Goal: Browse casually: Explore the website without a specific task or goal

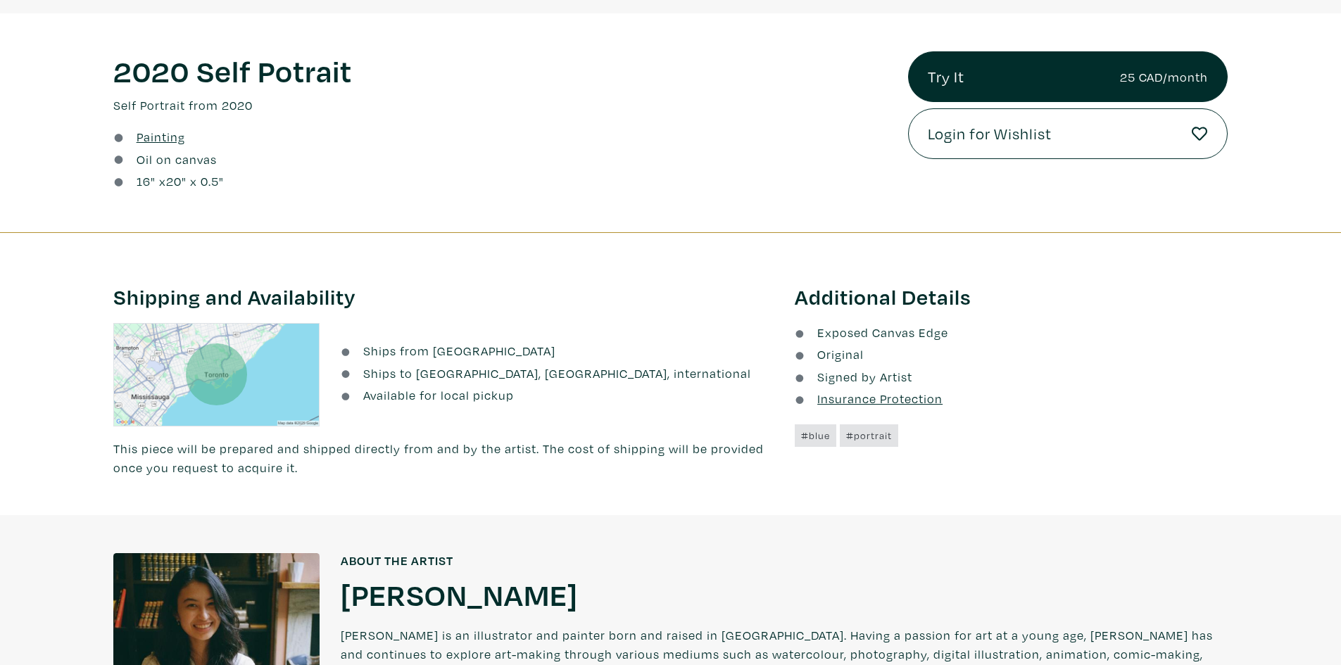
scroll to position [704, 0]
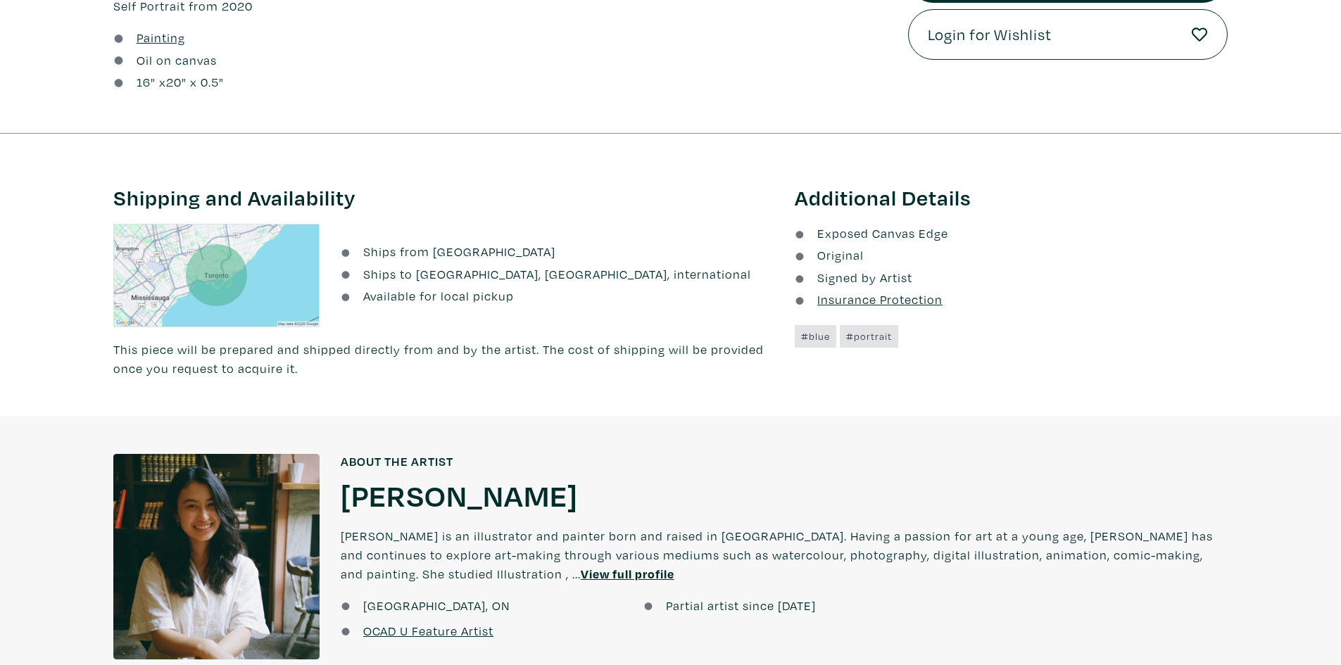
click at [370, 484] on h1 "[PERSON_NAME]" at bounding box center [459, 495] width 237 height 38
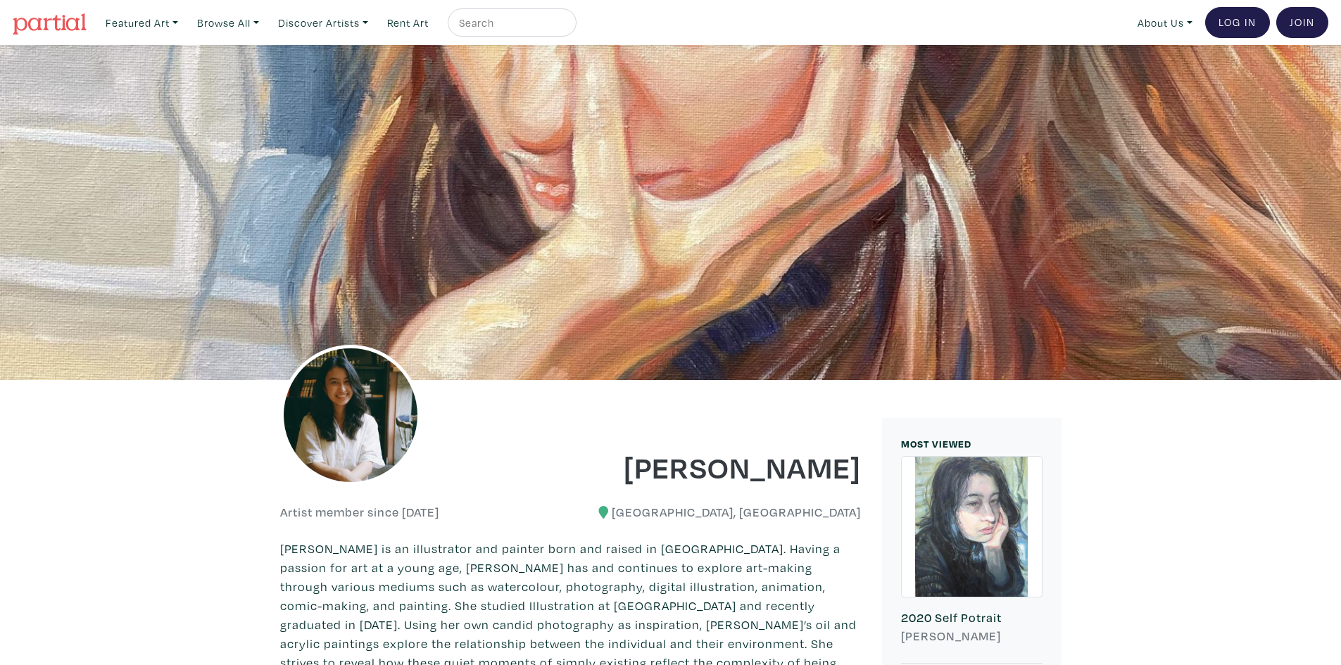
click at [403, 439] on img at bounding box center [350, 415] width 141 height 141
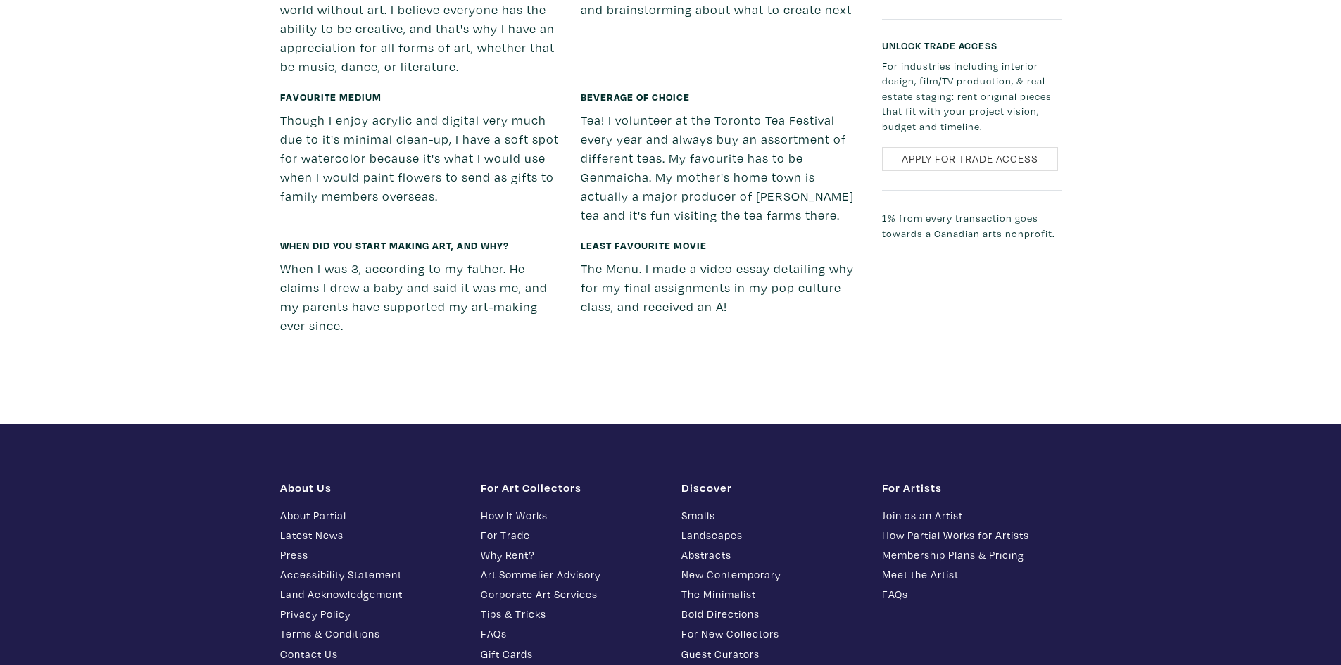
scroll to position [1690, 0]
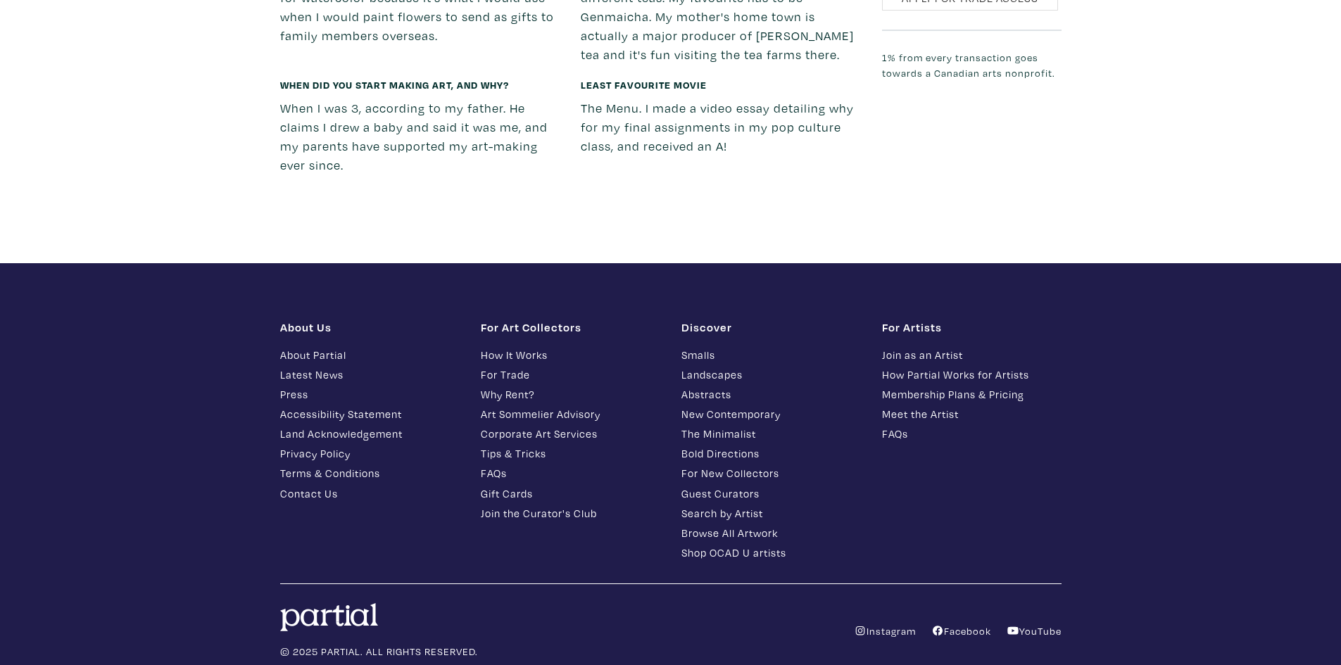
click at [763, 129] on p "The Menu. I made a video essay detailing why for my final assignments in my pop…" at bounding box center [721, 127] width 280 height 57
